Goal: Task Accomplishment & Management: Use online tool/utility

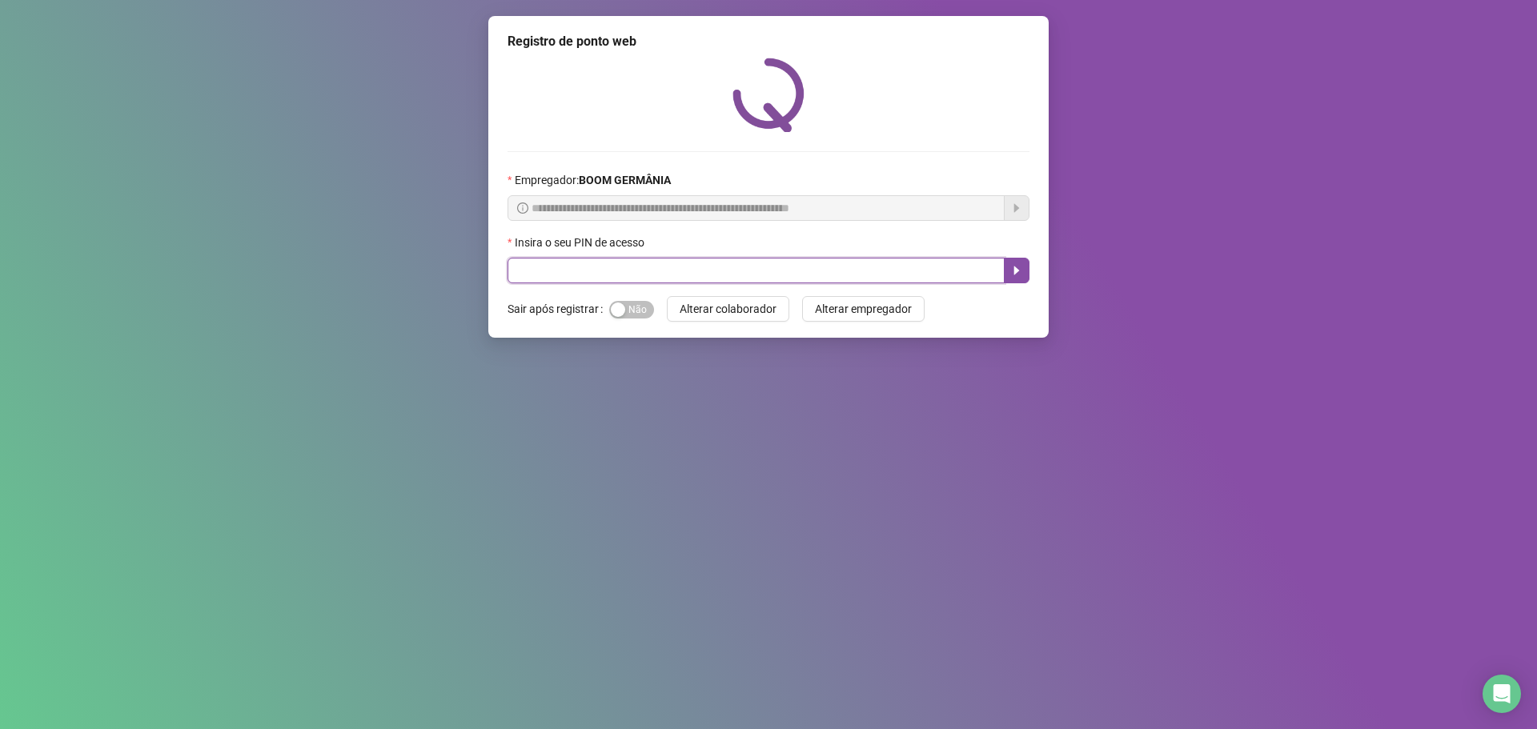
click at [529, 264] on input "text" at bounding box center [756, 271] width 497 height 26
type input "****"
click at [1017, 271] on icon "caret-right" at bounding box center [1017, 271] width 6 height 9
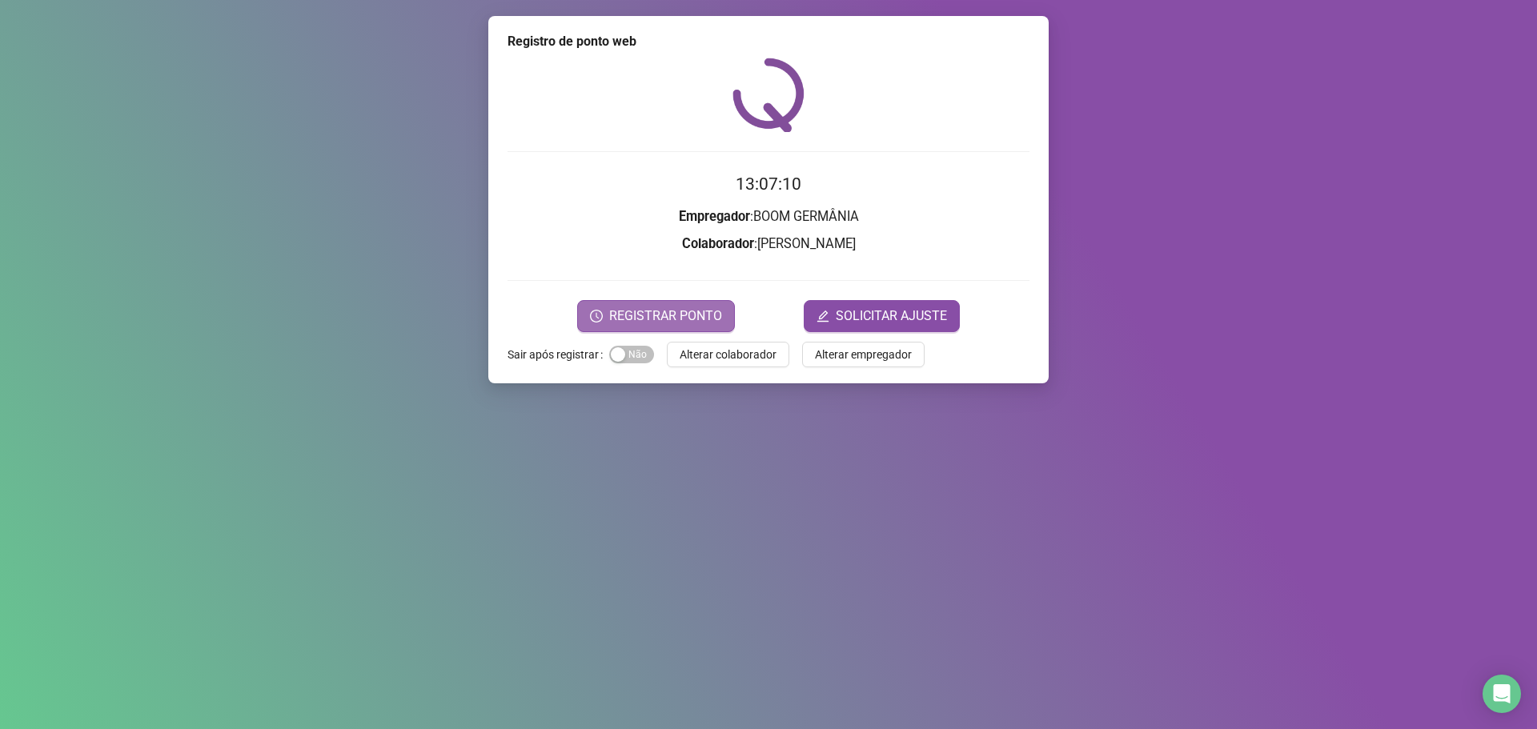
click at [673, 319] on span "REGISTRAR PONTO" at bounding box center [665, 316] width 113 height 19
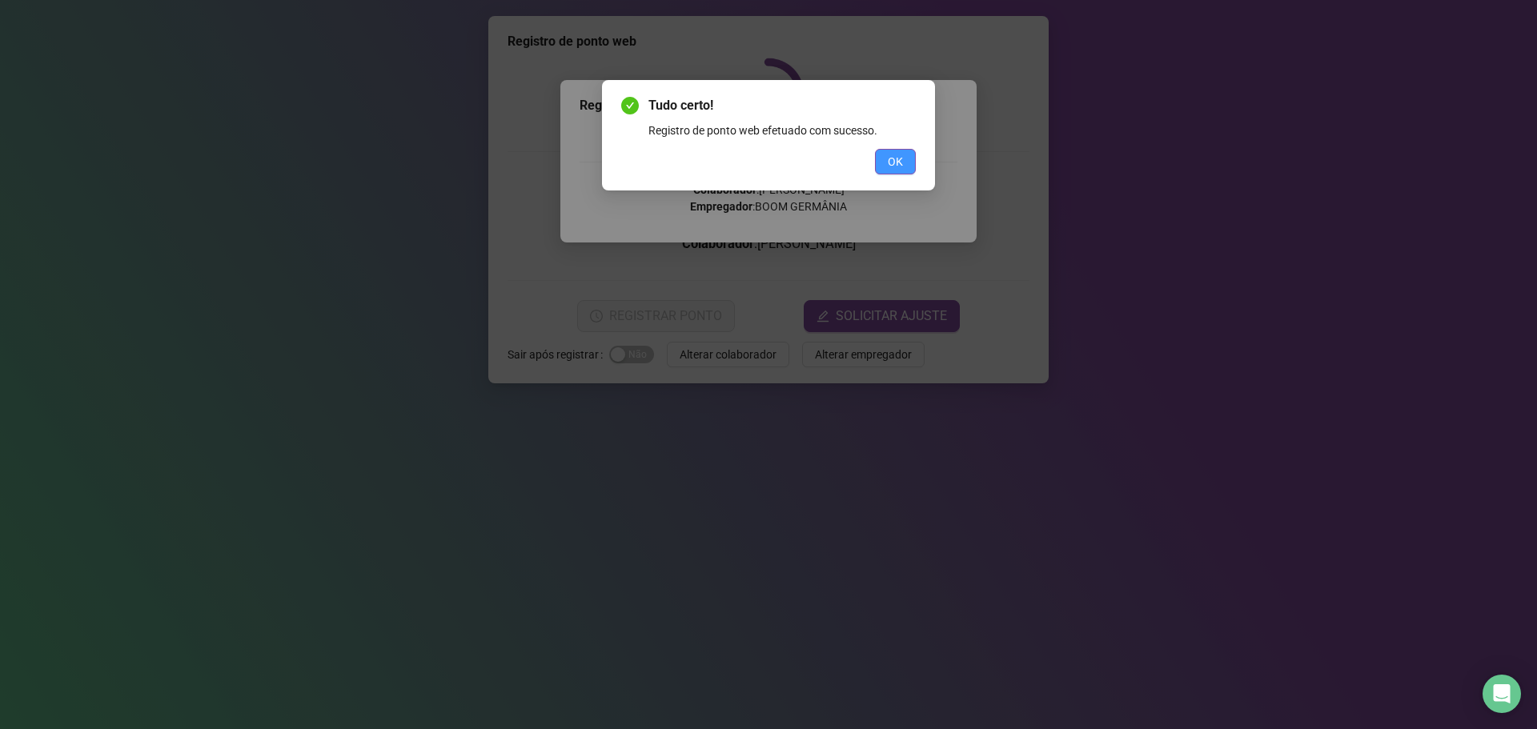
click at [901, 167] on span "OK" at bounding box center [895, 162] width 15 height 18
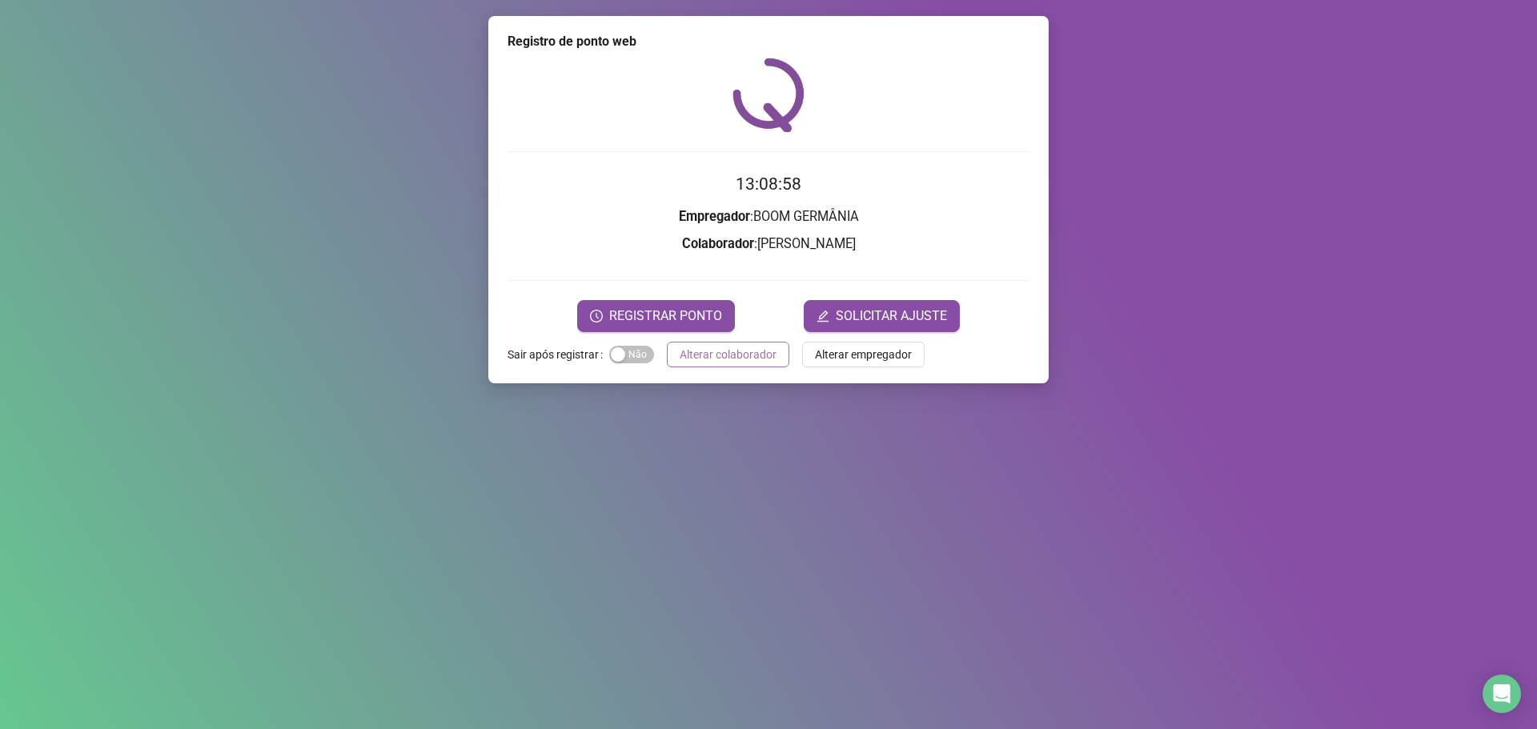
click at [765, 364] on button "Alterar colaborador" at bounding box center [728, 355] width 122 height 26
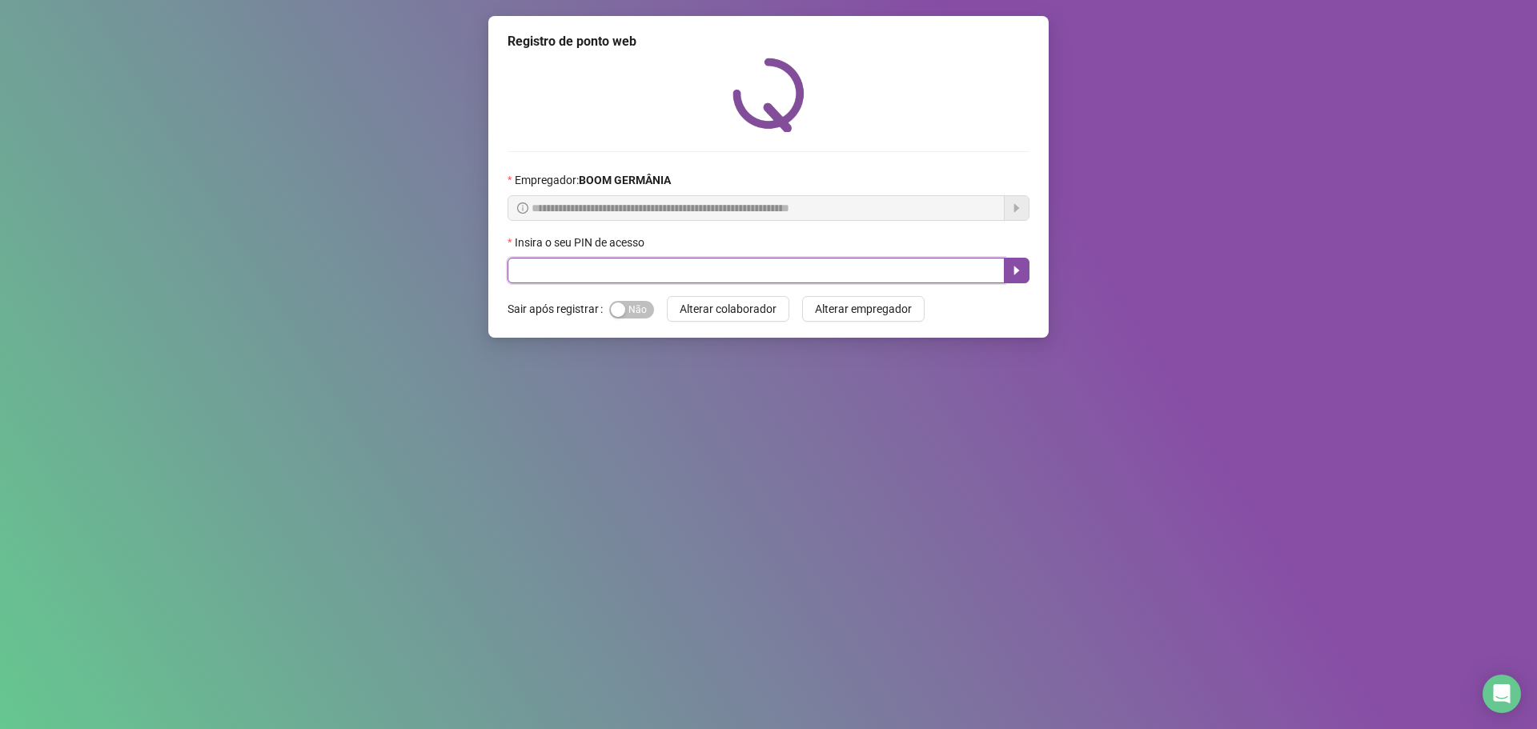
click at [953, 279] on input "text" at bounding box center [756, 271] width 497 height 26
type input "*****"
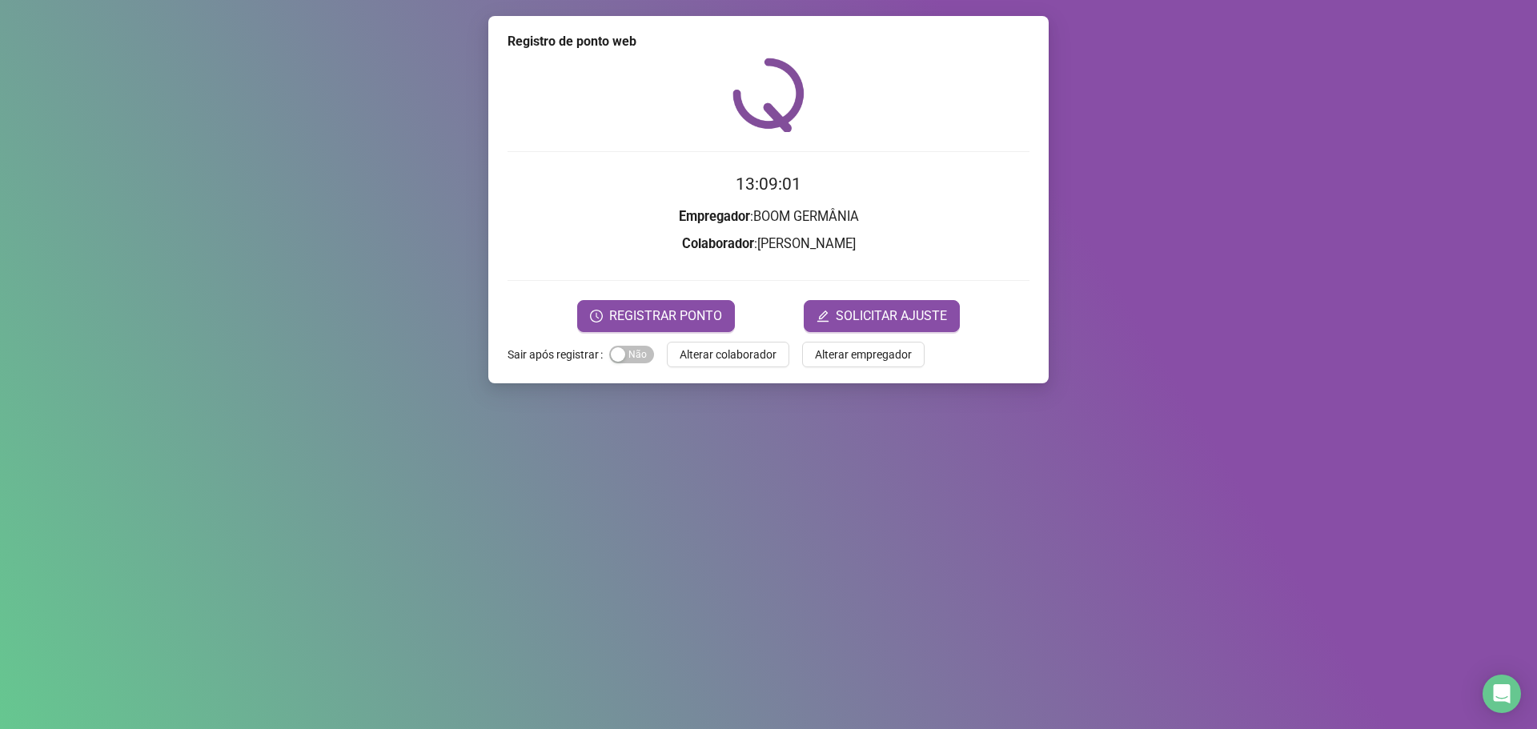
click at [705, 315] on span "REGISTRAR PONTO" at bounding box center [665, 316] width 113 height 19
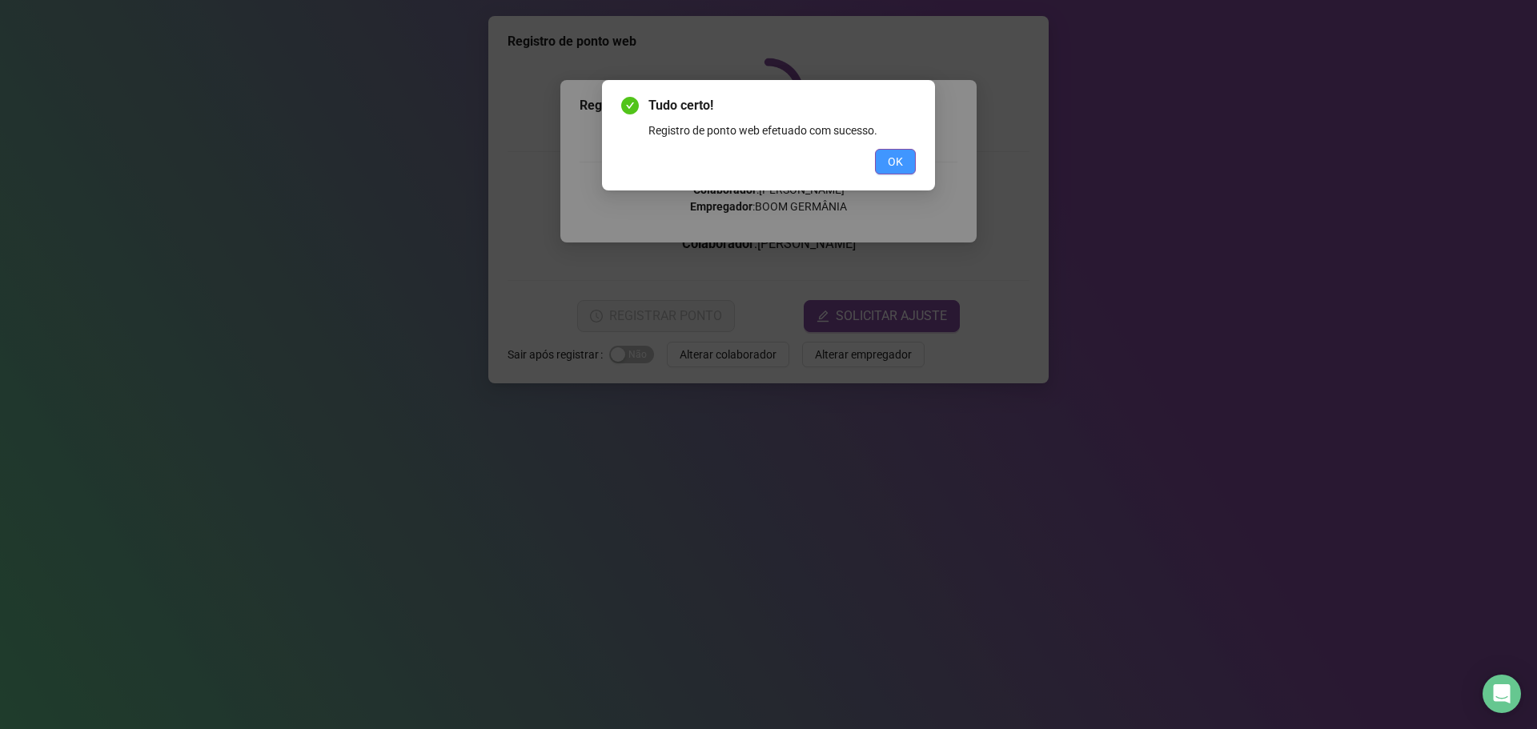
click at [892, 167] on span "OK" at bounding box center [895, 162] width 15 height 18
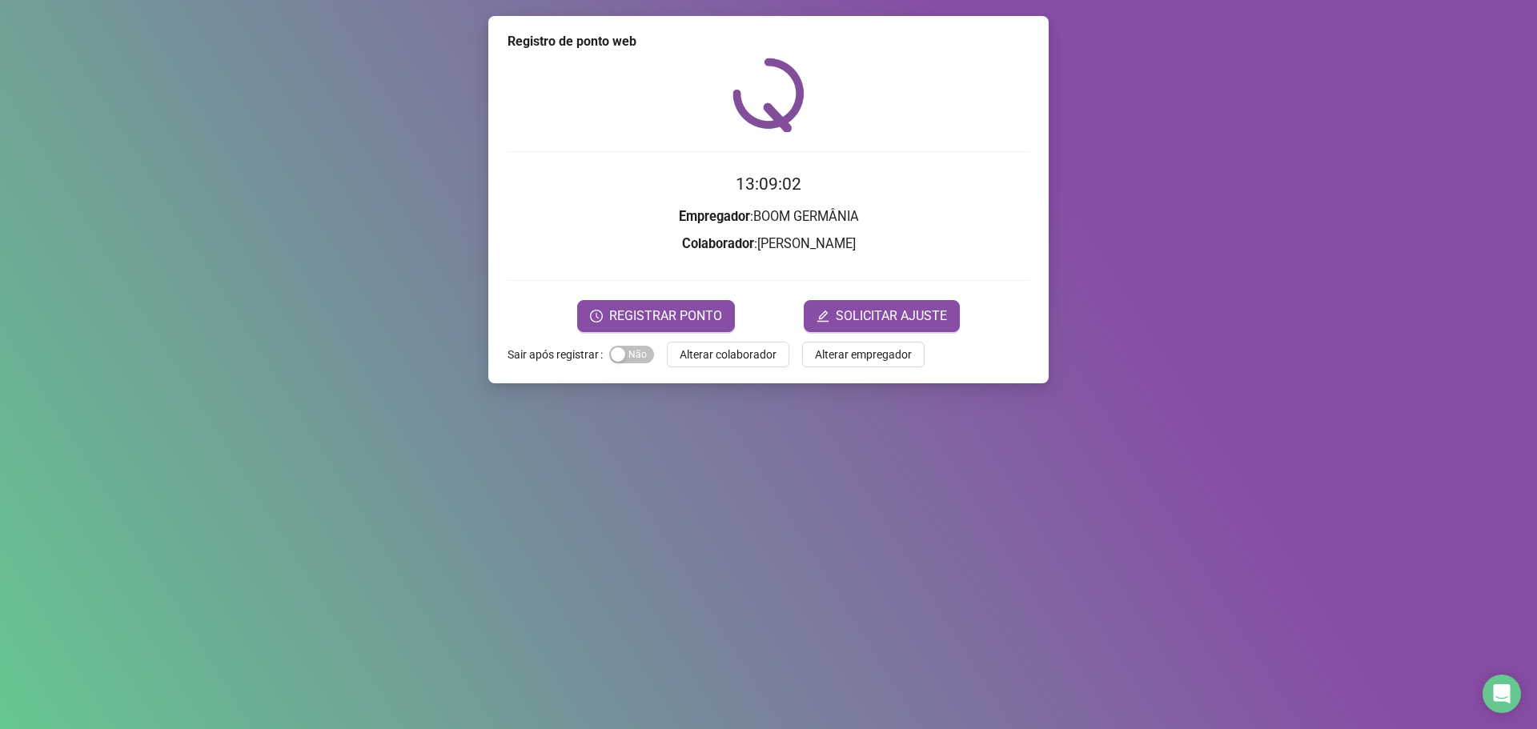
click at [675, 328] on button "REGISTRAR PONTO" at bounding box center [656, 316] width 158 height 32
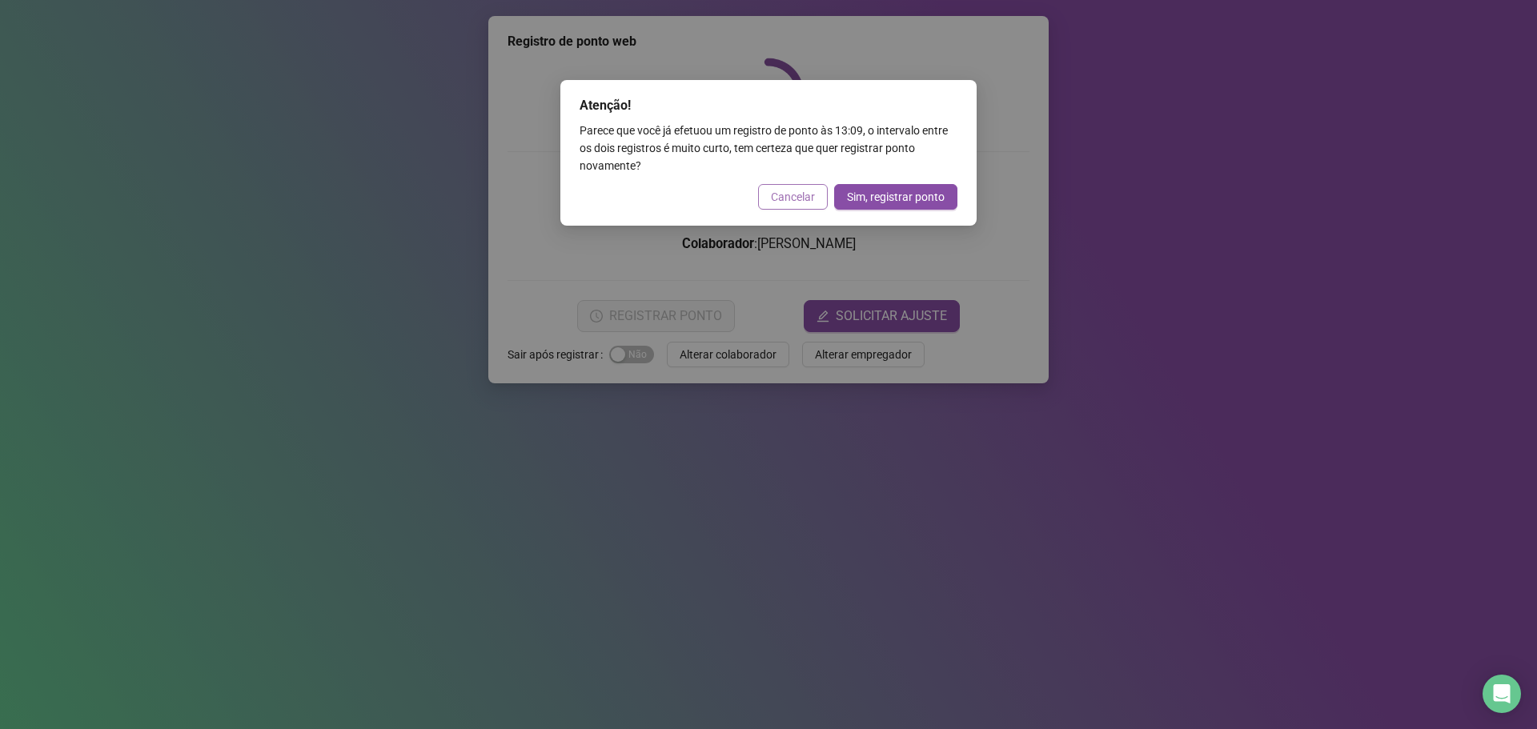
click at [794, 195] on span "Cancelar" at bounding box center [793, 197] width 44 height 18
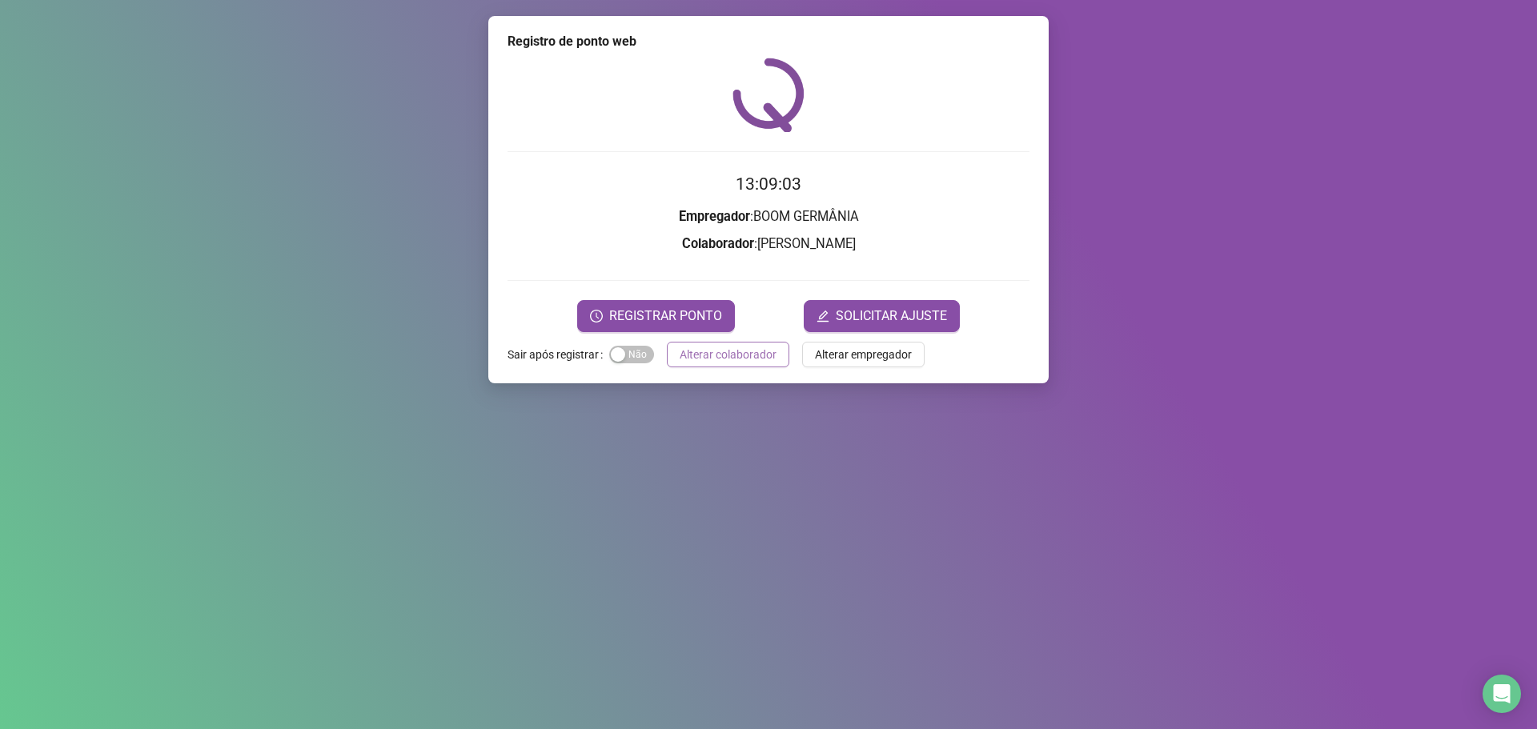
click at [733, 353] on span "Alterar colaborador" at bounding box center [728, 355] width 97 height 18
